Goal: Task Accomplishment & Management: Use online tool/utility

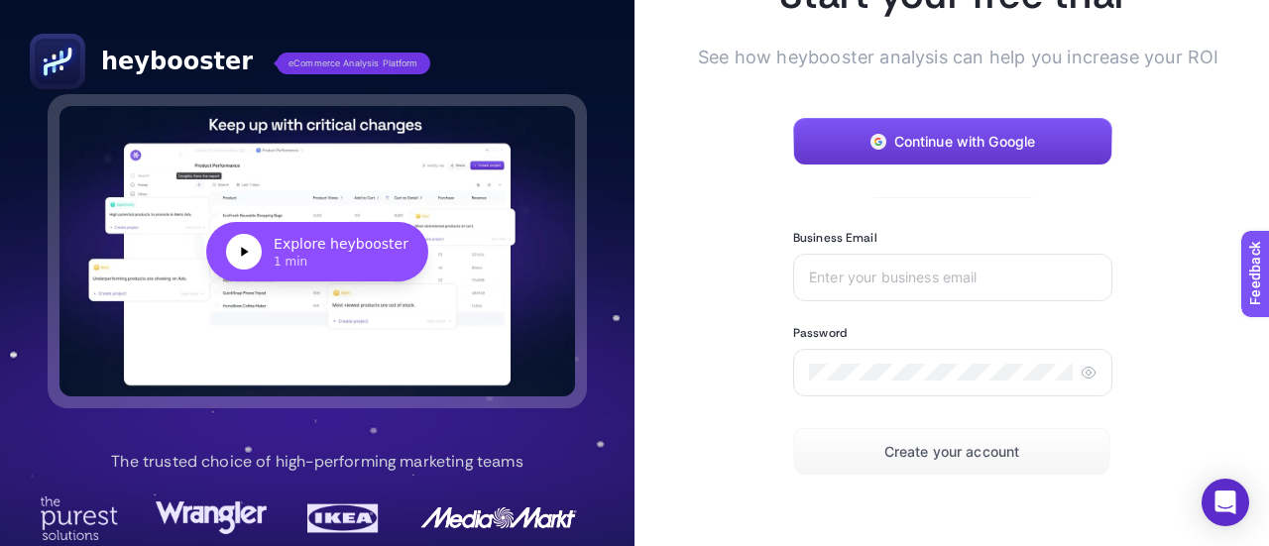
click at [876, 138] on button "Continue with Google" at bounding box center [952, 142] width 319 height 48
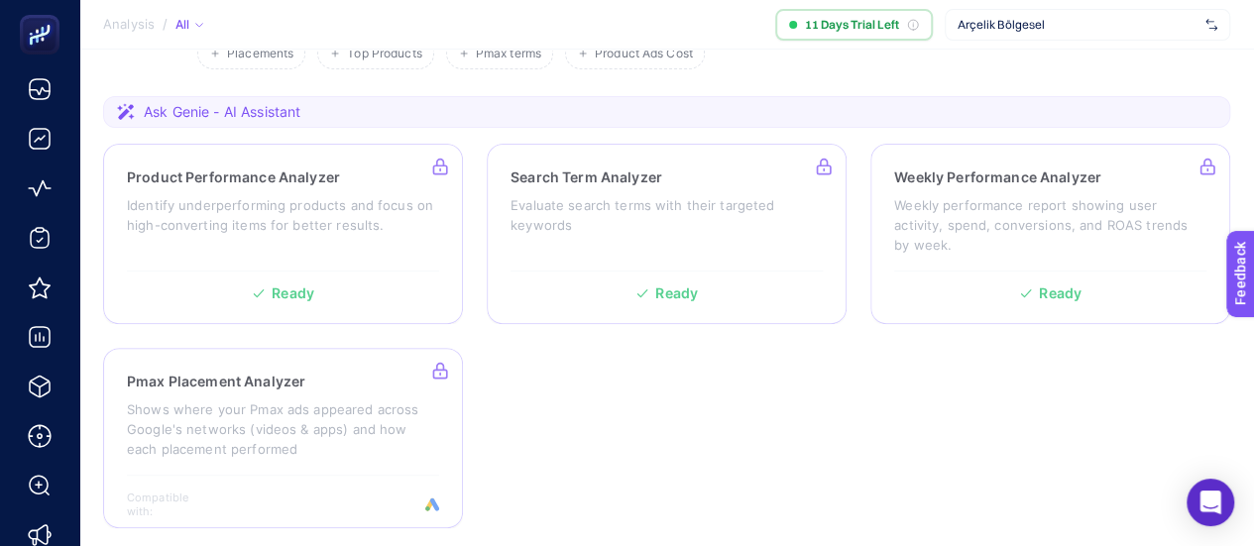
scroll to position [297, 0]
